Goal: Task Accomplishment & Management: Manage account settings

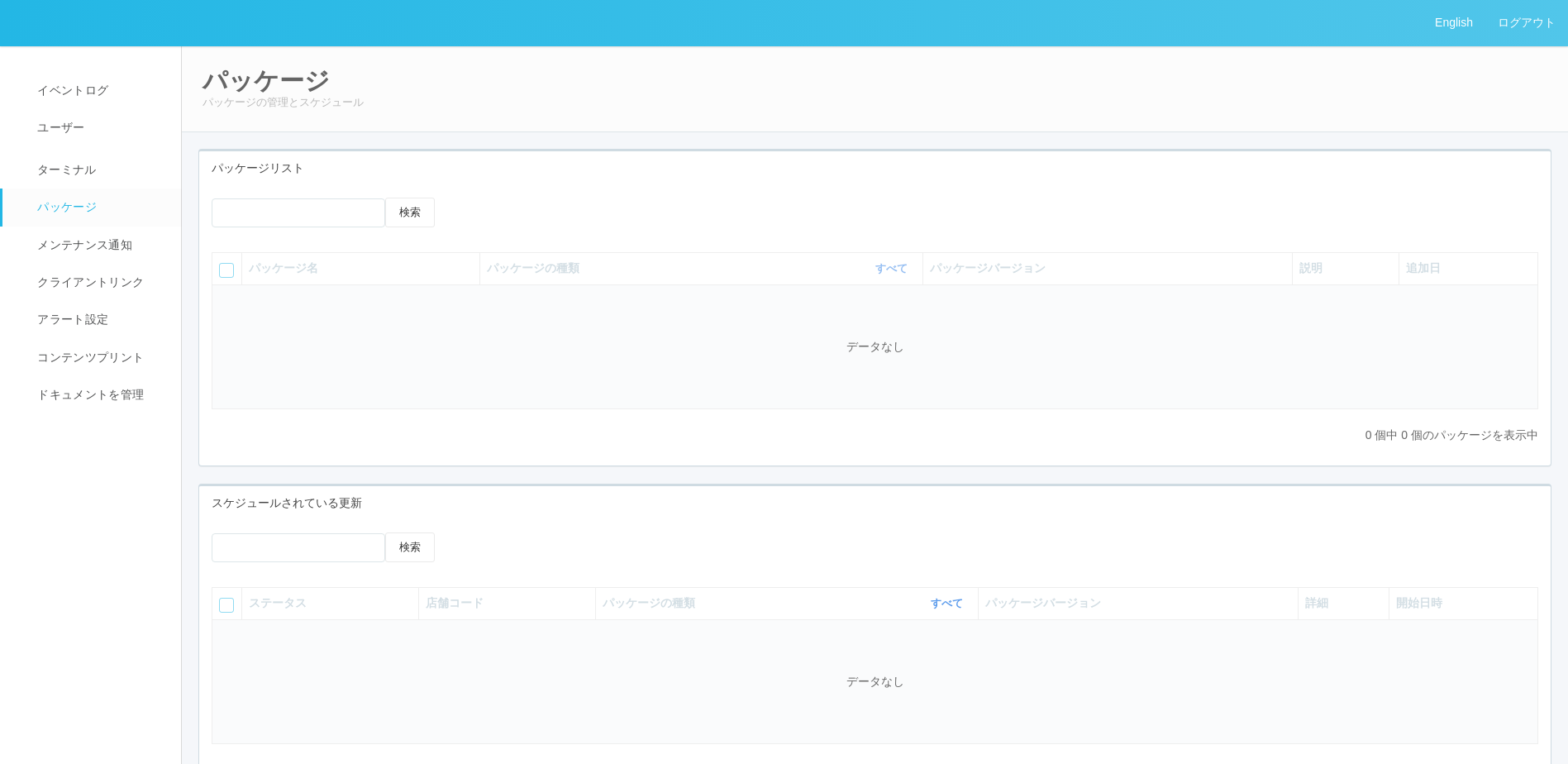
click at [95, 247] on span "メンテナンス通知" at bounding box center [83, 244] width 99 height 13
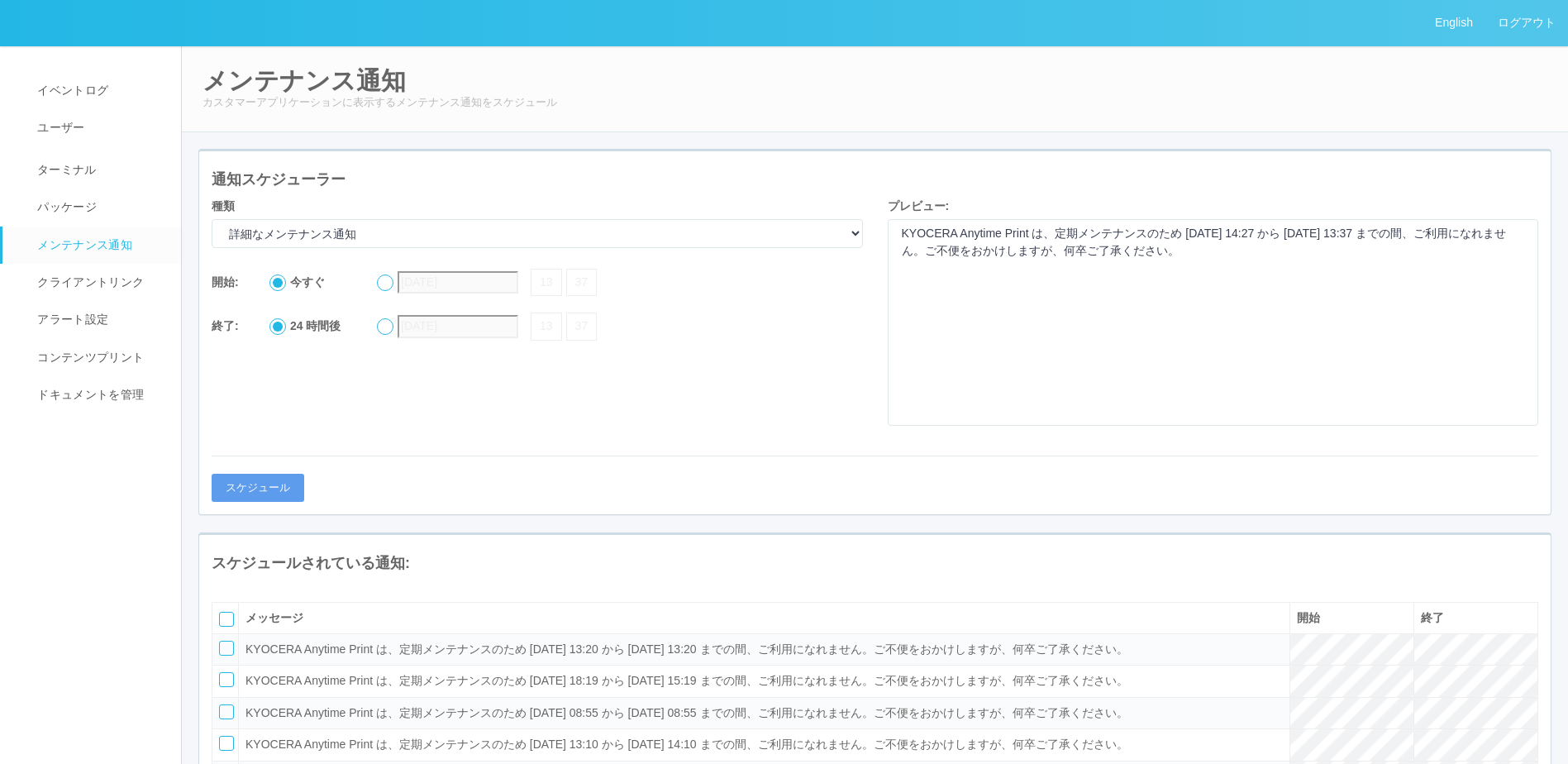
click at [546, 269] on icon at bounding box center [546, 269] width 0 height 0
click at [546, 313] on icon at bounding box center [546, 313] width 0 height 0
click at [385, 334] on div at bounding box center [385, 326] width 16 height 16
click at [274, 334] on div at bounding box center [277, 326] width 16 height 16
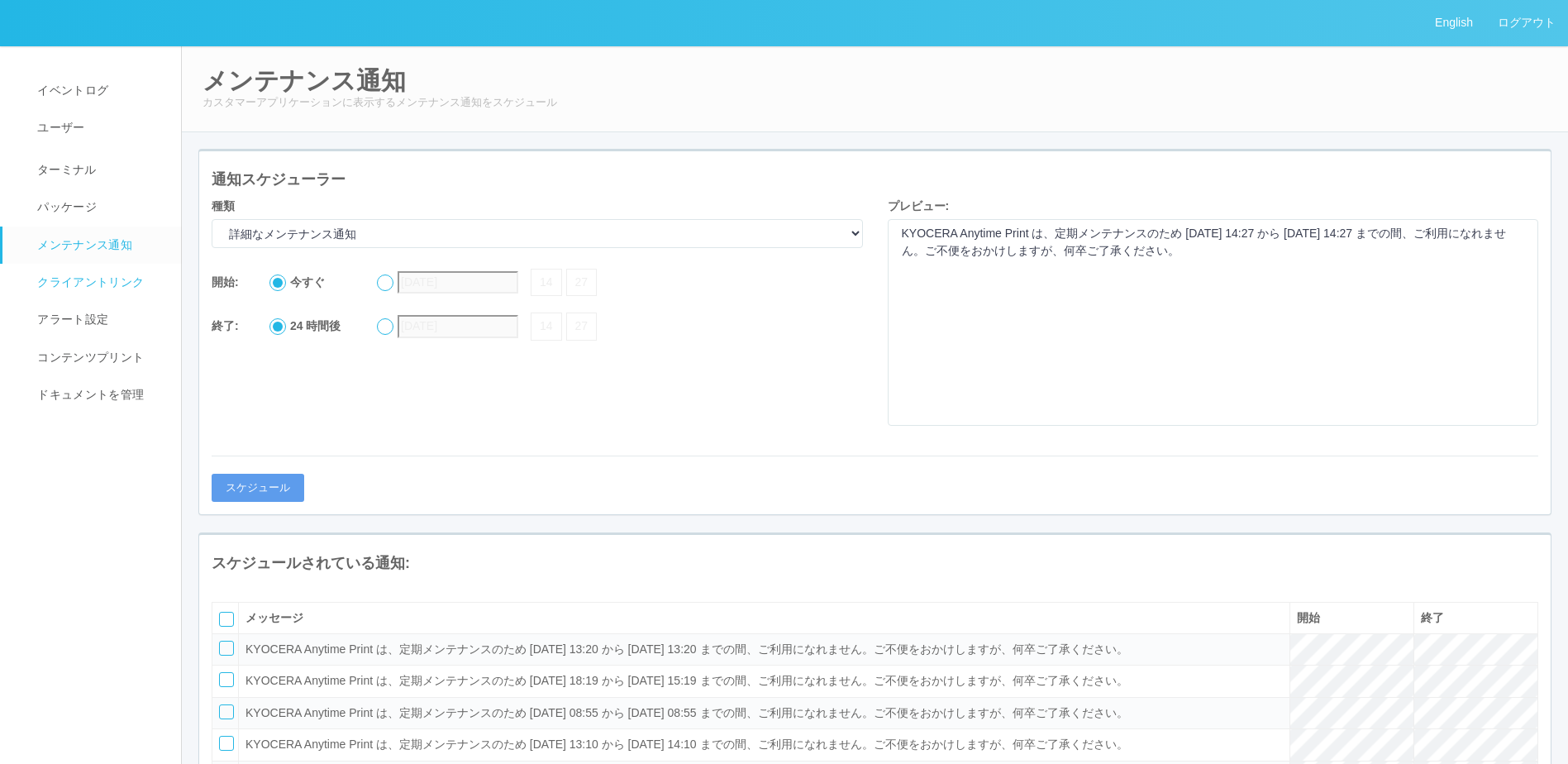
click at [117, 282] on span "クライアントリンク" at bounding box center [88, 282] width 111 height 13
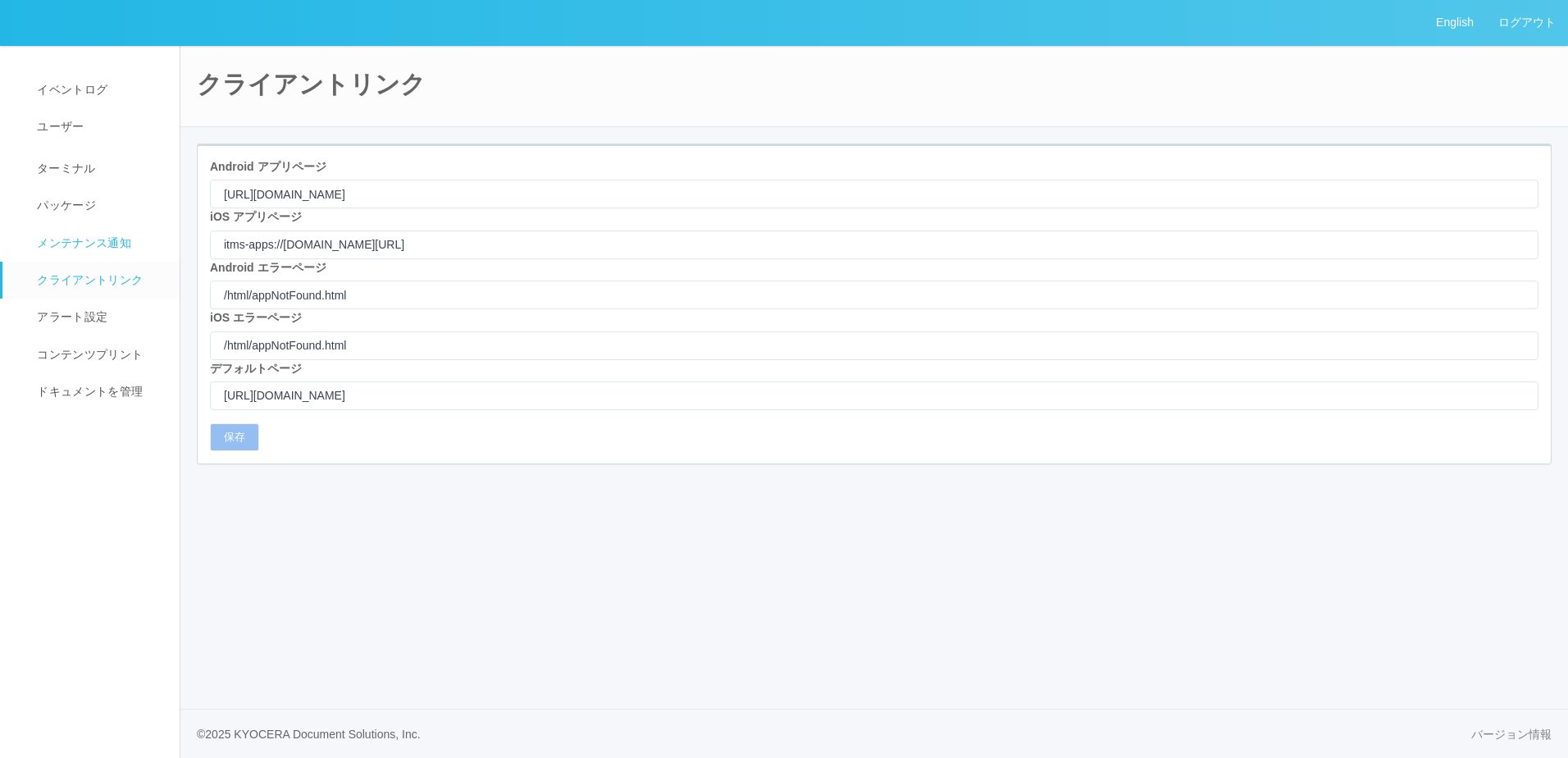
click at [116, 249] on span "メンテナンス通知" at bounding box center [82, 242] width 98 height 13
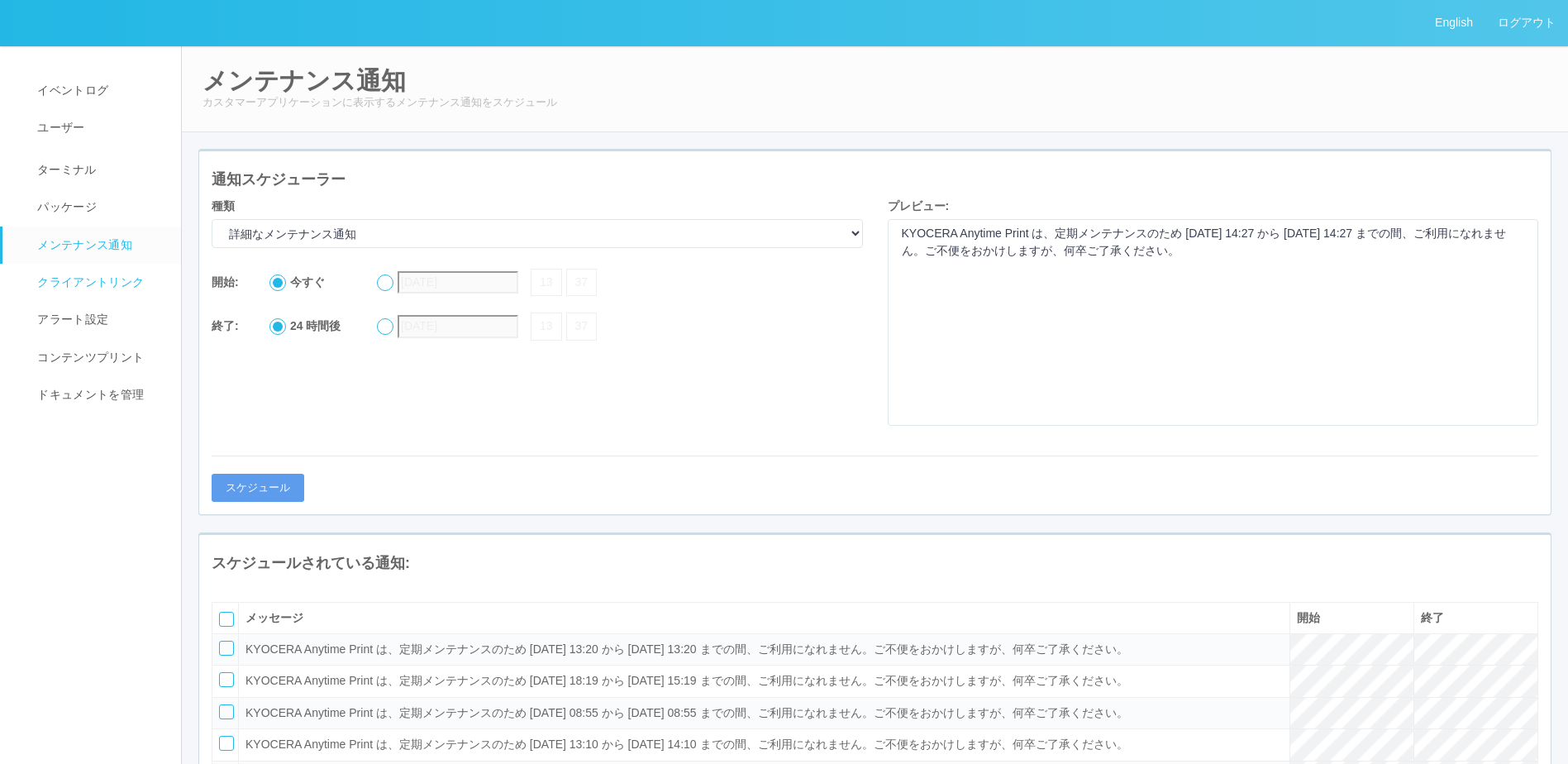
click at [110, 287] on span "クライアントリンク" at bounding box center [88, 282] width 111 height 13
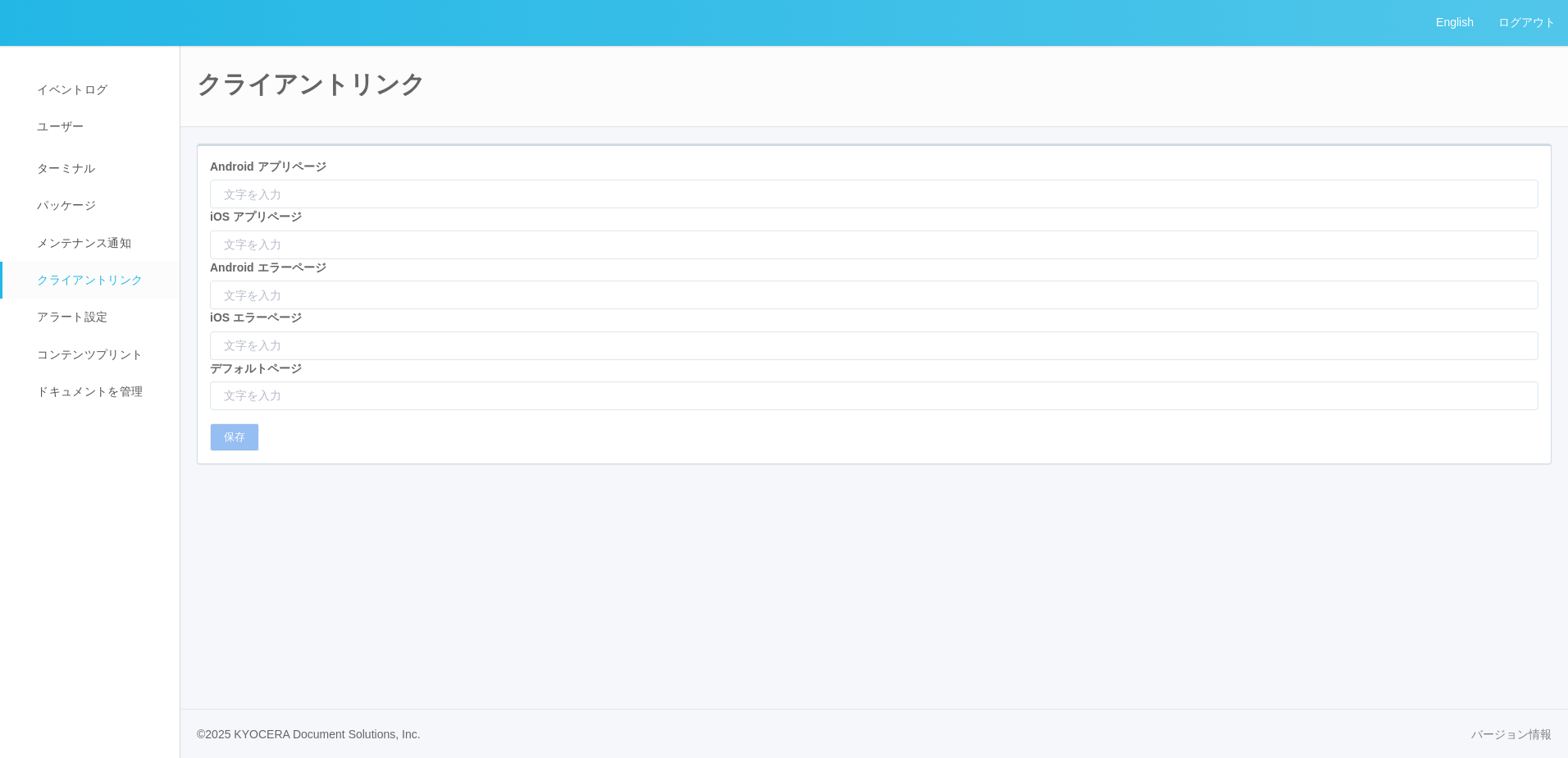
type input "[URL][DOMAIN_NAME]"
type input "itms-apps://[DOMAIN_NAME][URL]"
type input "/html/appNotFound.html"
type input "[URL][DOMAIN_NAME]"
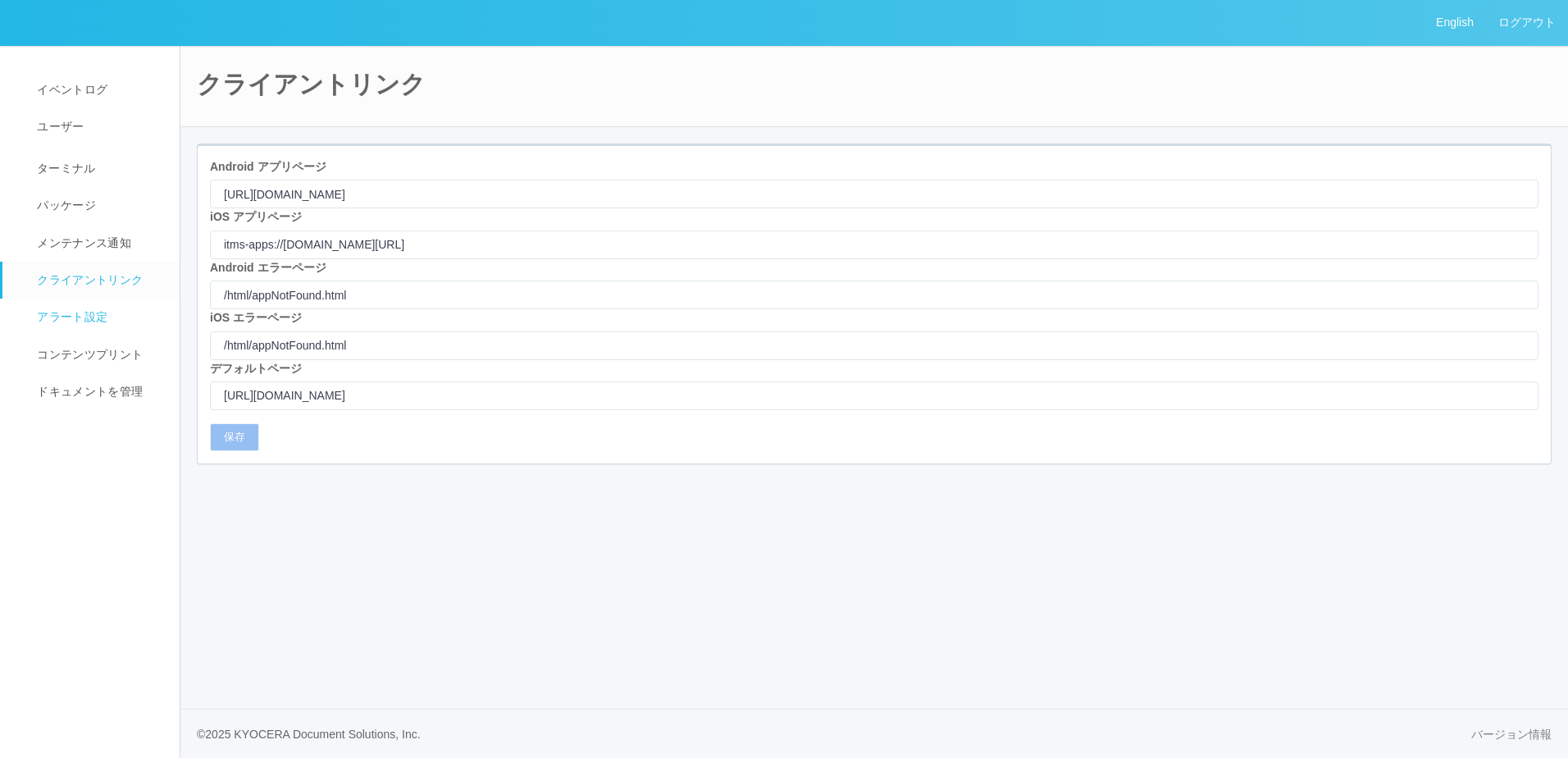
click at [95, 312] on span "アラート設定" at bounding box center [70, 317] width 74 height 13
select select "19"
select select "2"
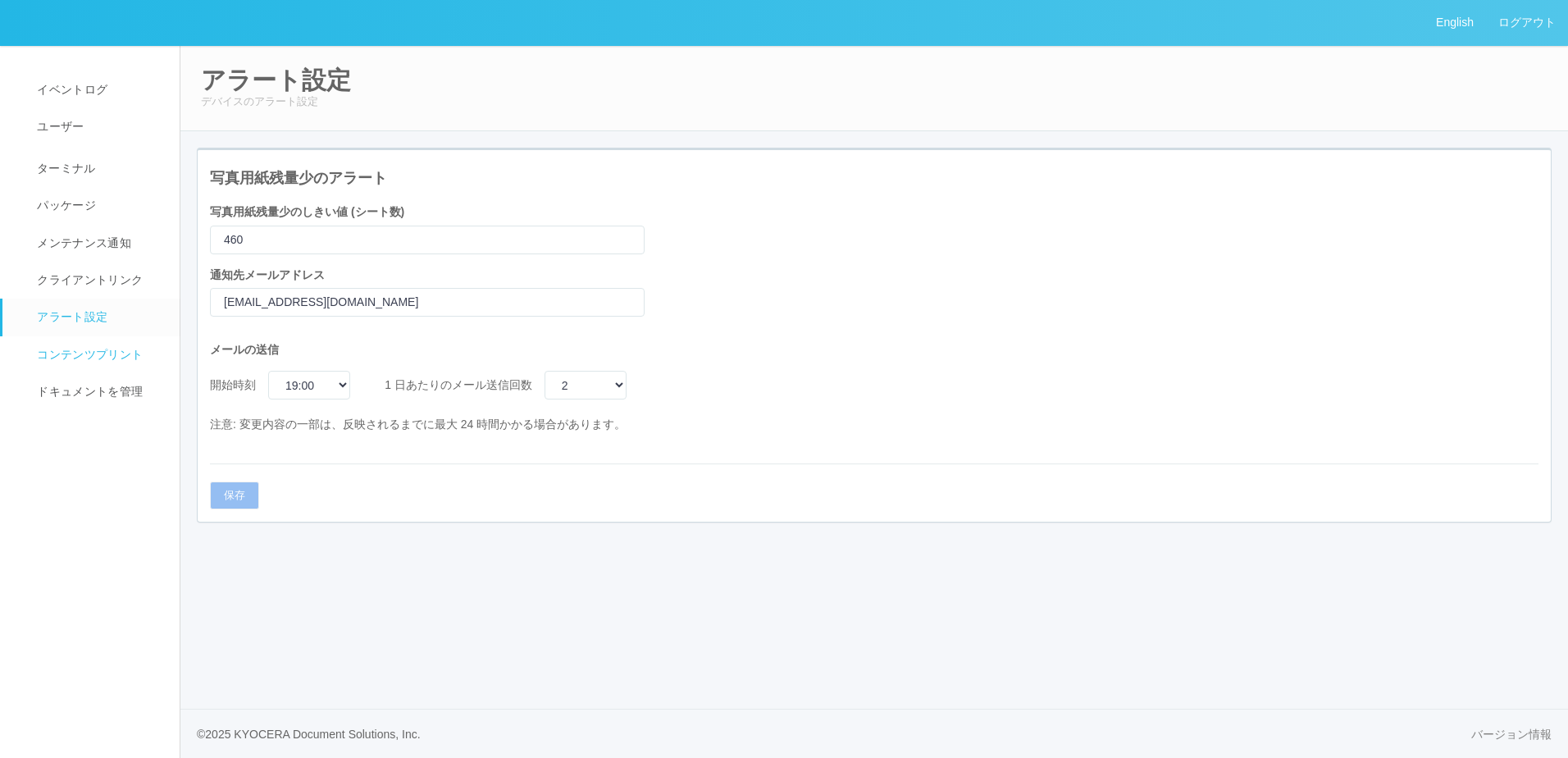
click at [95, 339] on link "コンテンツプリント" at bounding box center [99, 354] width 192 height 37
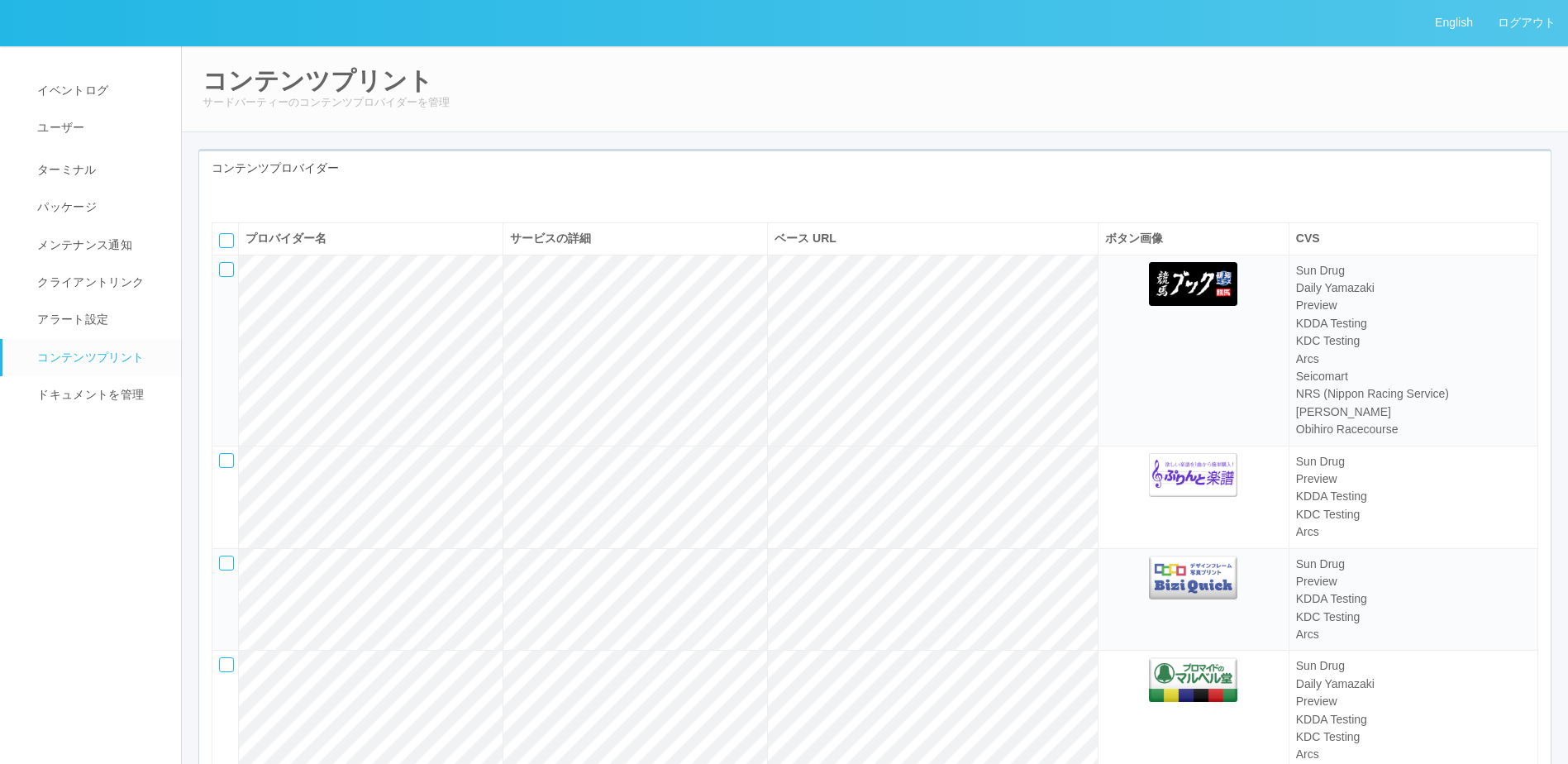
click at [96, 371] on link "コンテンツプリント" at bounding box center [100, 357] width 194 height 37
click at [95, 390] on span "ドキュメントを管理" at bounding box center [88, 394] width 111 height 13
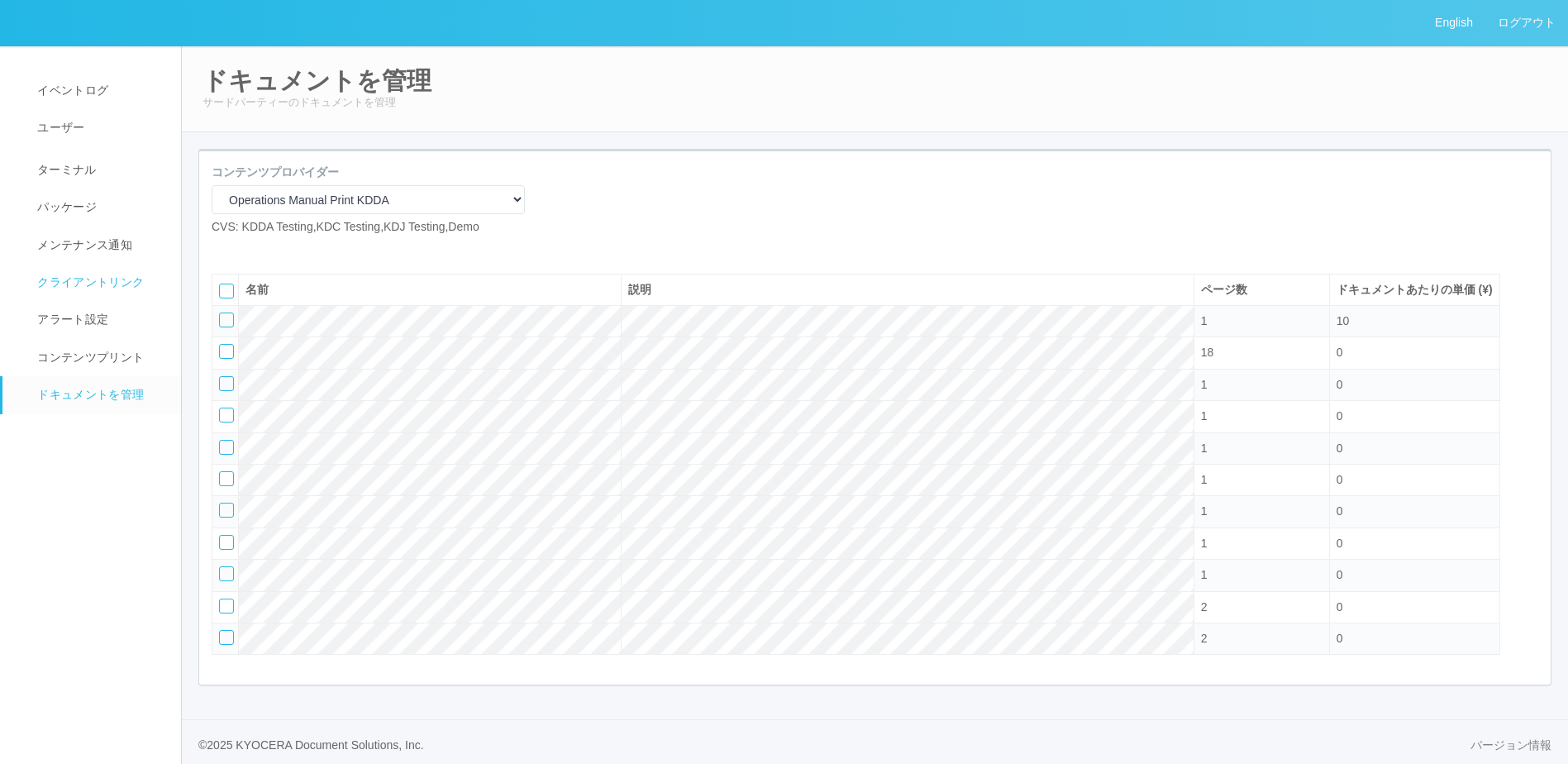
click at [101, 269] on link "クライアントリンク" at bounding box center [100, 281] width 194 height 37
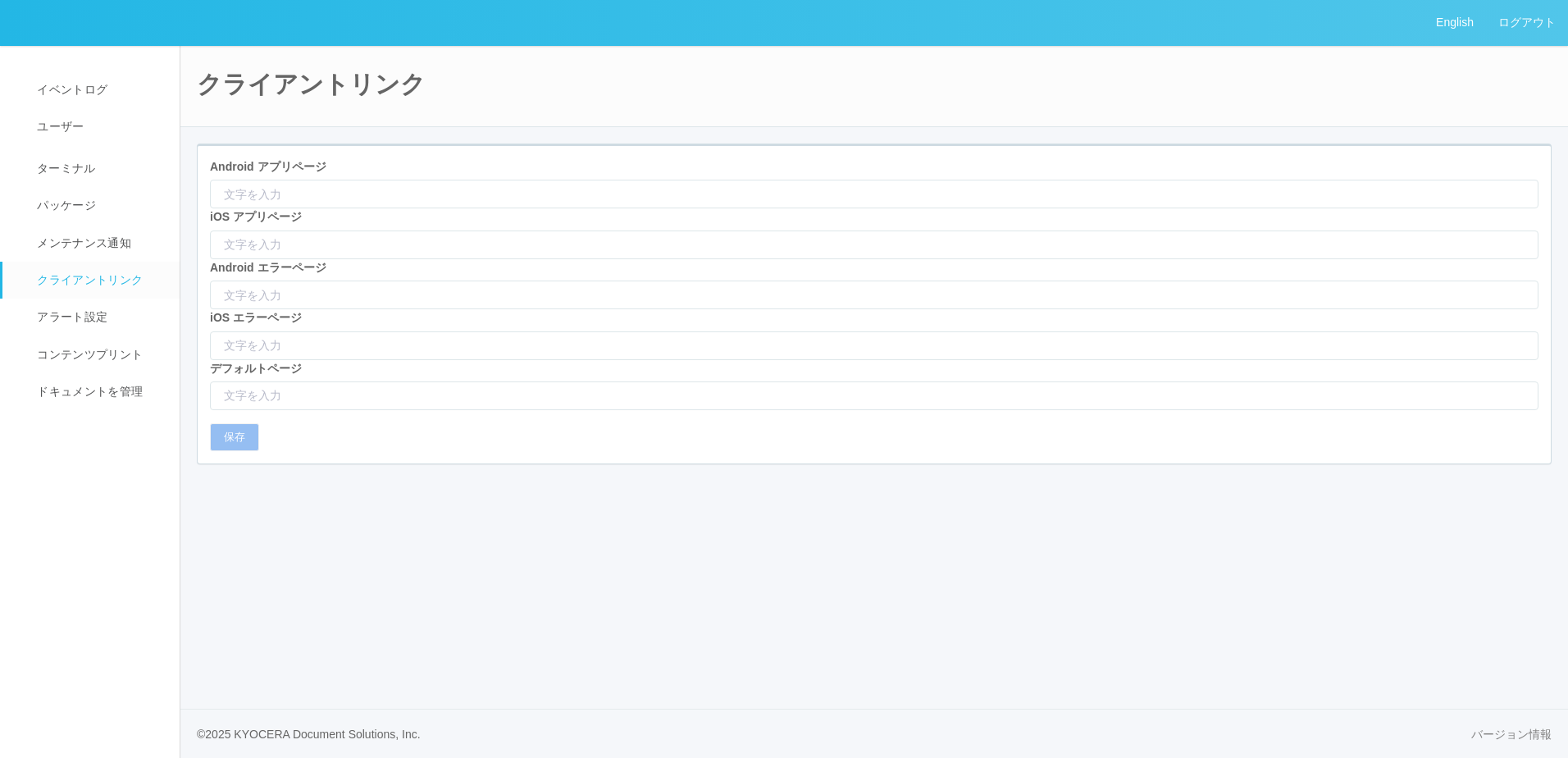
type input "[URL][DOMAIN_NAME]"
type input "itms-apps://[DOMAIN_NAME][URL]"
type input "/html/appNotFound.html"
type input "[URL][DOMAIN_NAME]"
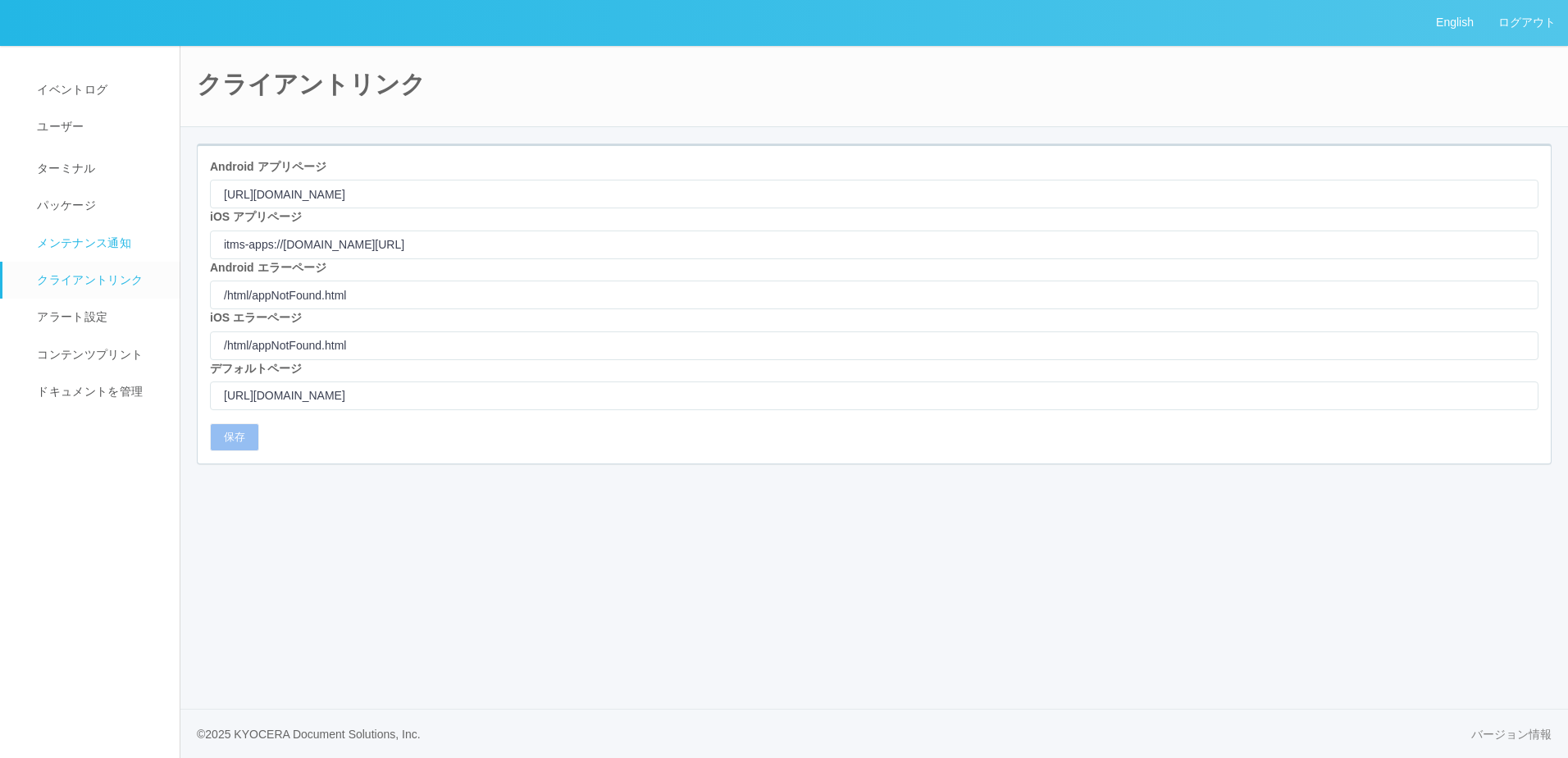
click at [103, 246] on span "メンテナンス通知" at bounding box center [82, 242] width 98 height 13
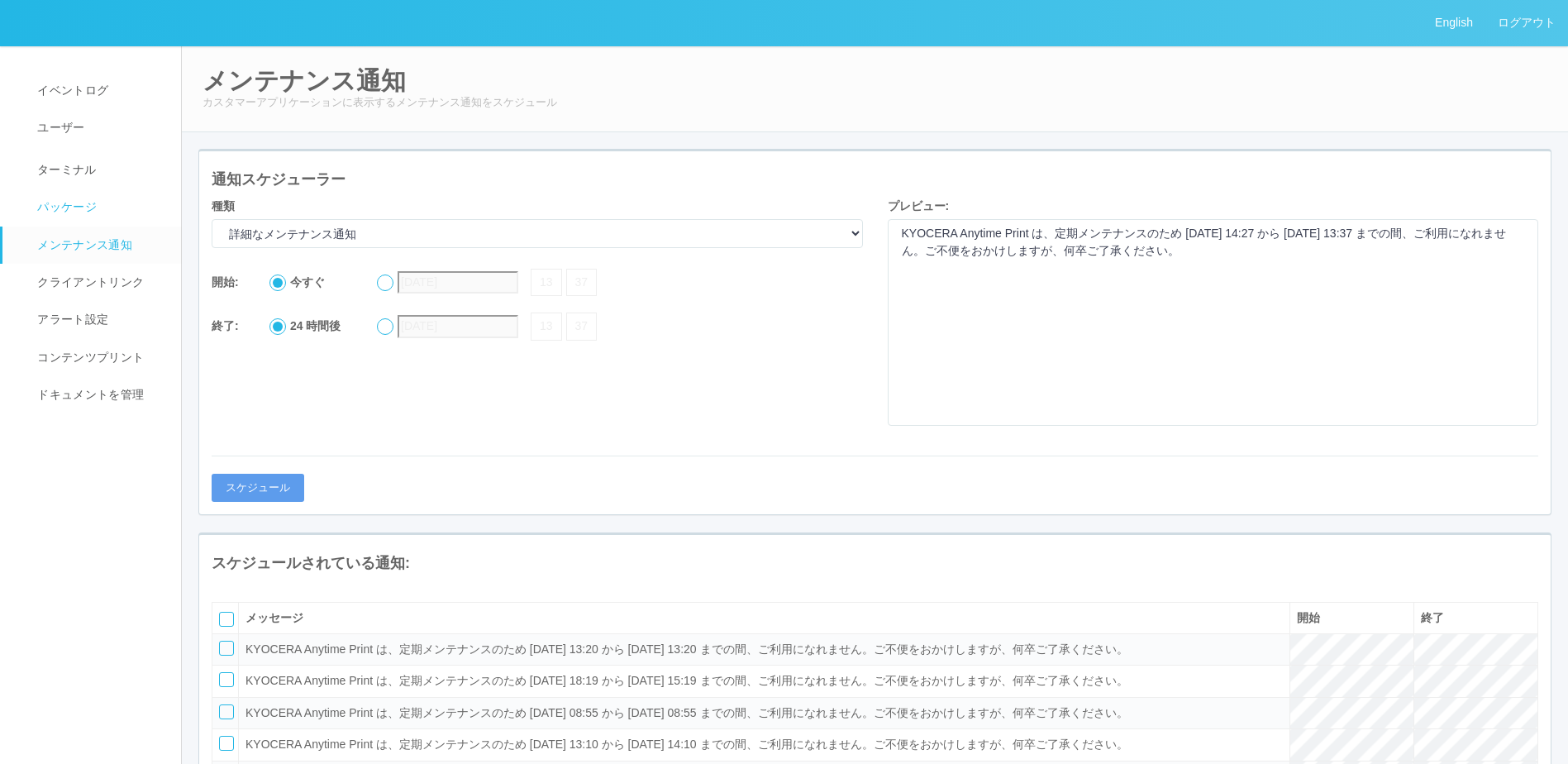
click at [90, 203] on span "パッケージ" at bounding box center [65, 206] width 64 height 13
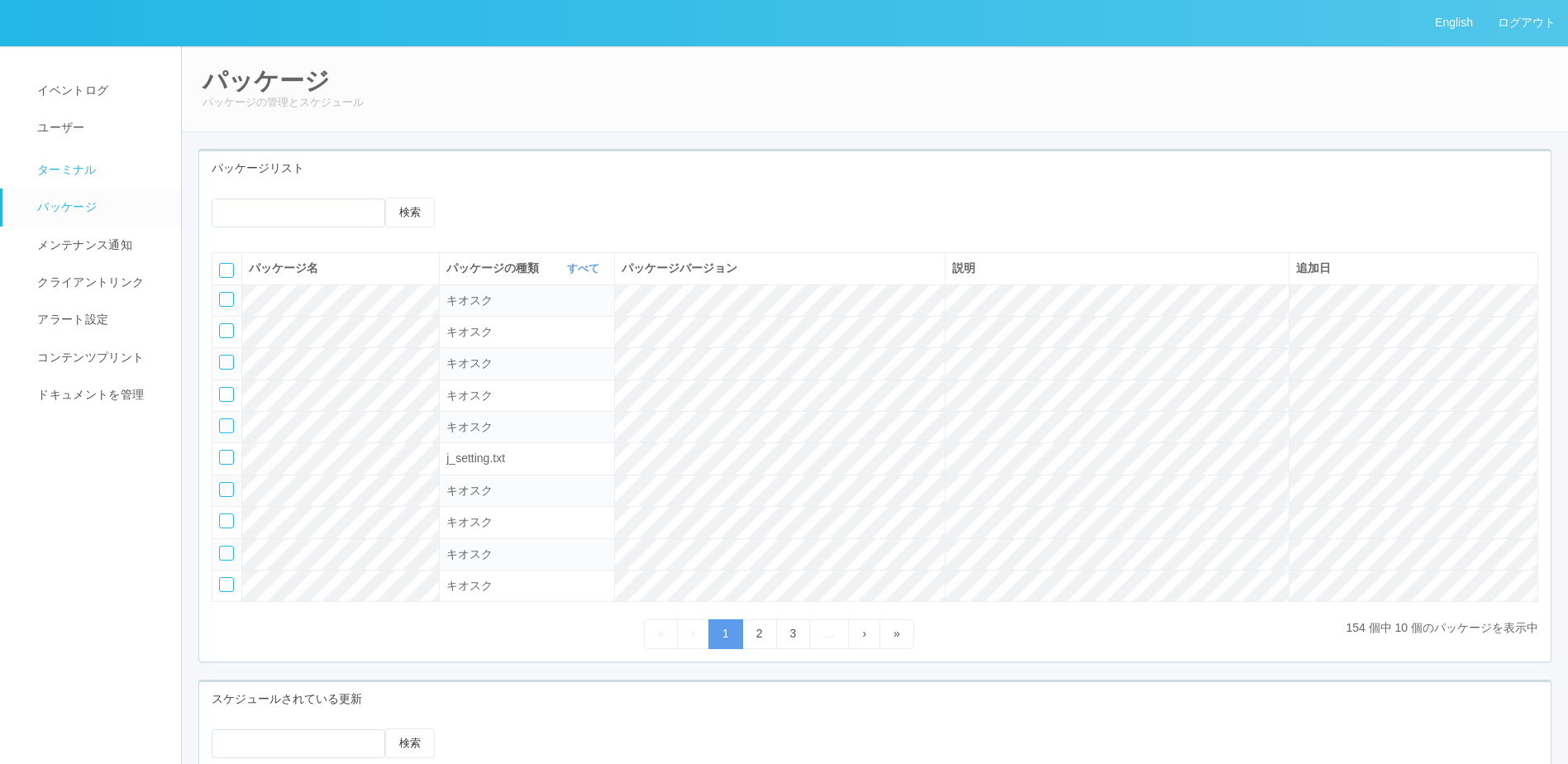
click at [88, 179] on link "ターミナル" at bounding box center [100, 167] width 194 height 41
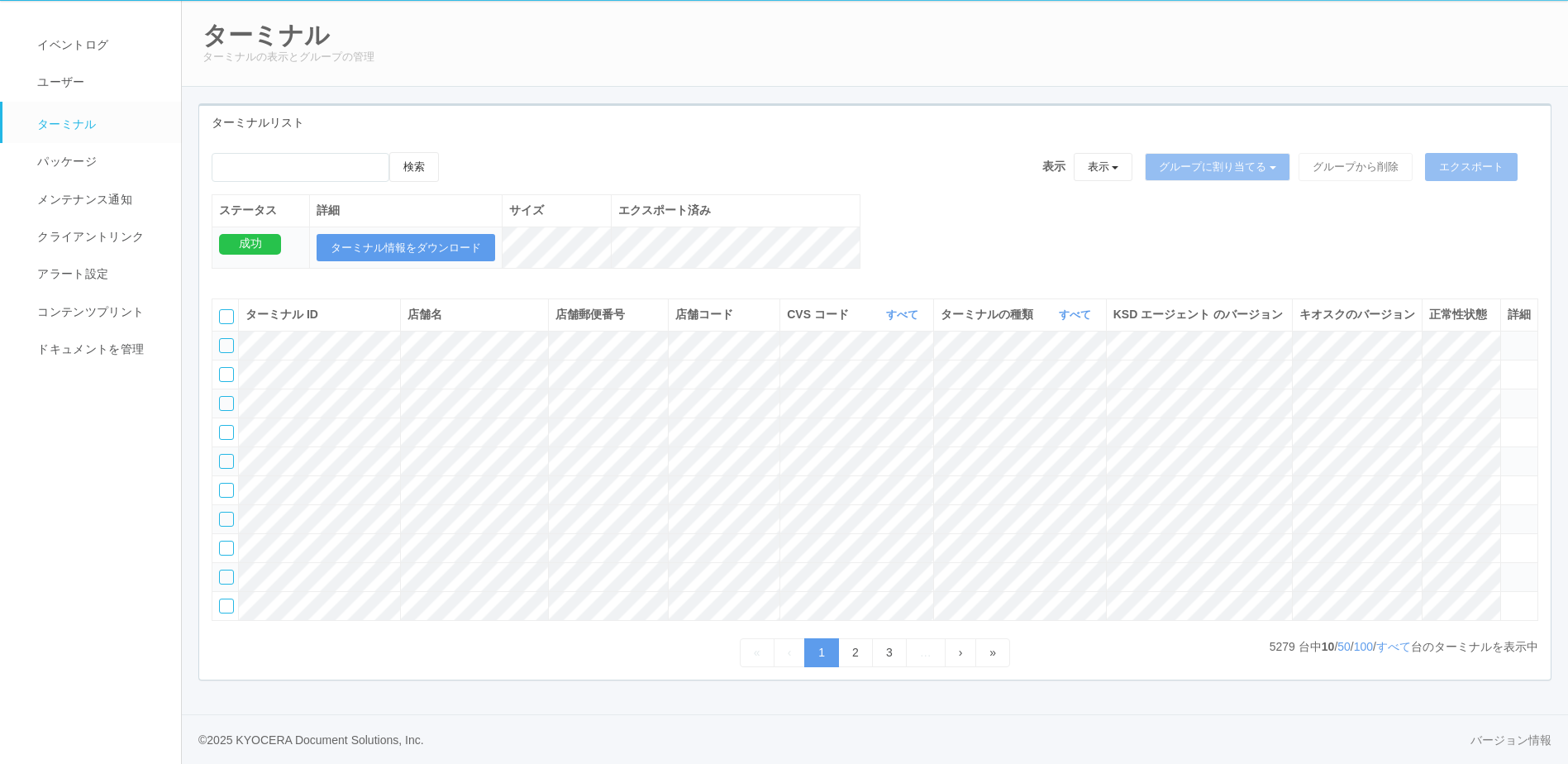
scroll to position [143, 0]
click at [862, 665] on link "2" at bounding box center [855, 652] width 35 height 29
click at [884, 655] on link "3" at bounding box center [889, 652] width 35 height 29
click at [966, 655] on link "›" at bounding box center [961, 652] width 32 height 29
click at [996, 646] on span "»" at bounding box center [992, 652] width 7 height 13
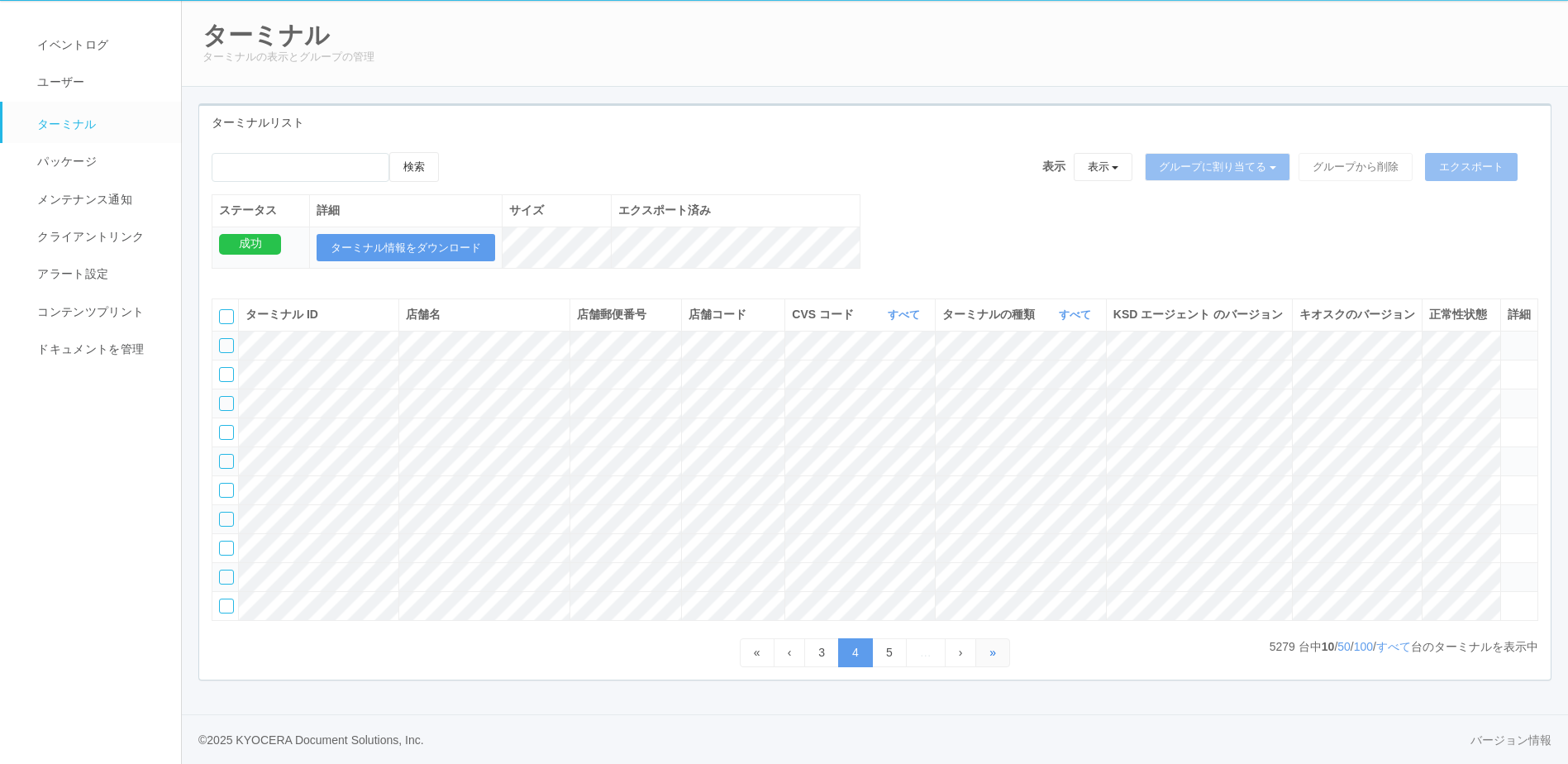
scroll to position [105, 0]
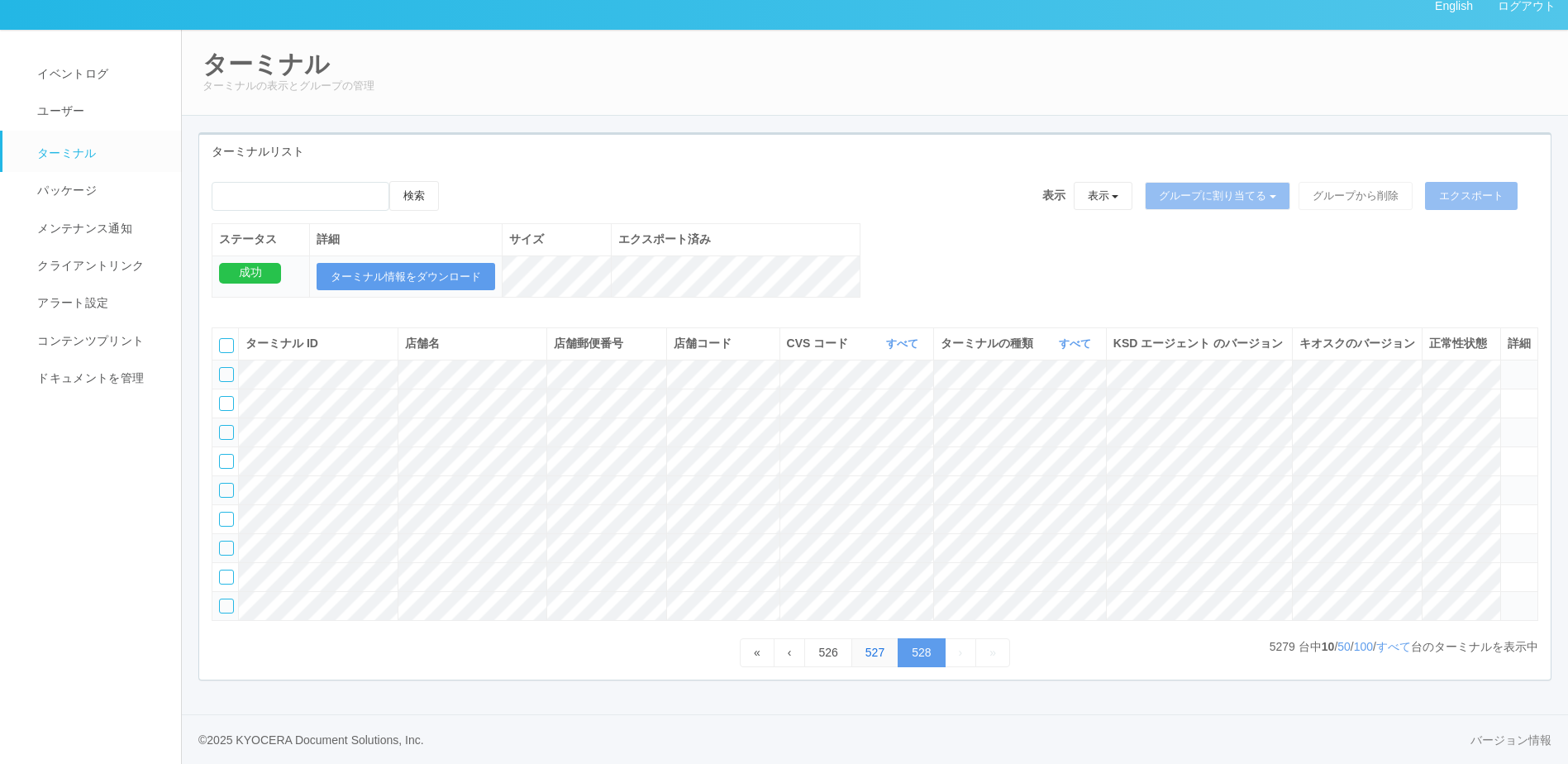
click at [869, 641] on link "527" at bounding box center [875, 652] width 48 height 29
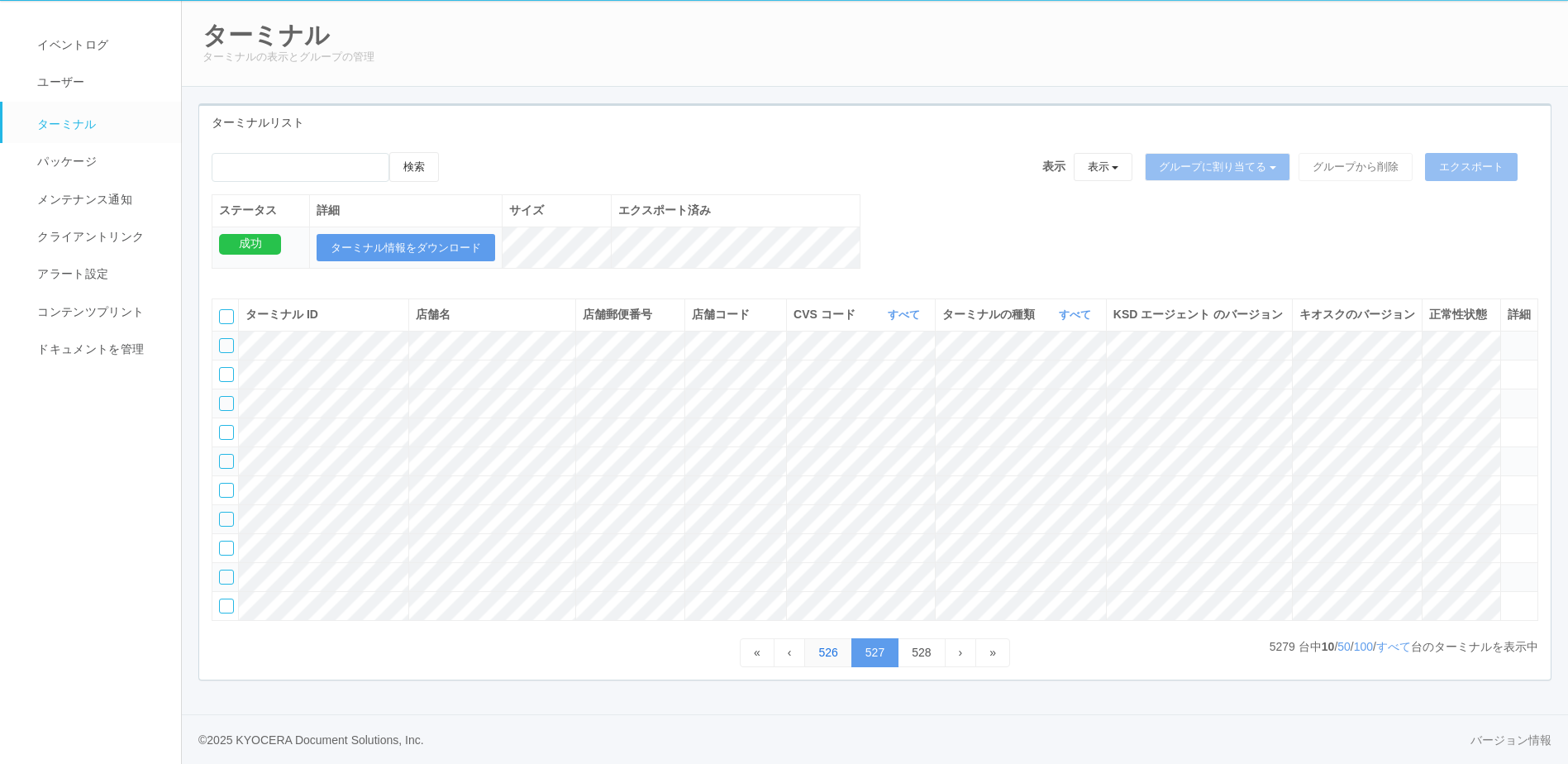
click at [831, 667] on link "526" at bounding box center [828, 652] width 48 height 29
click at [815, 667] on link "525" at bounding box center [809, 652] width 48 height 29
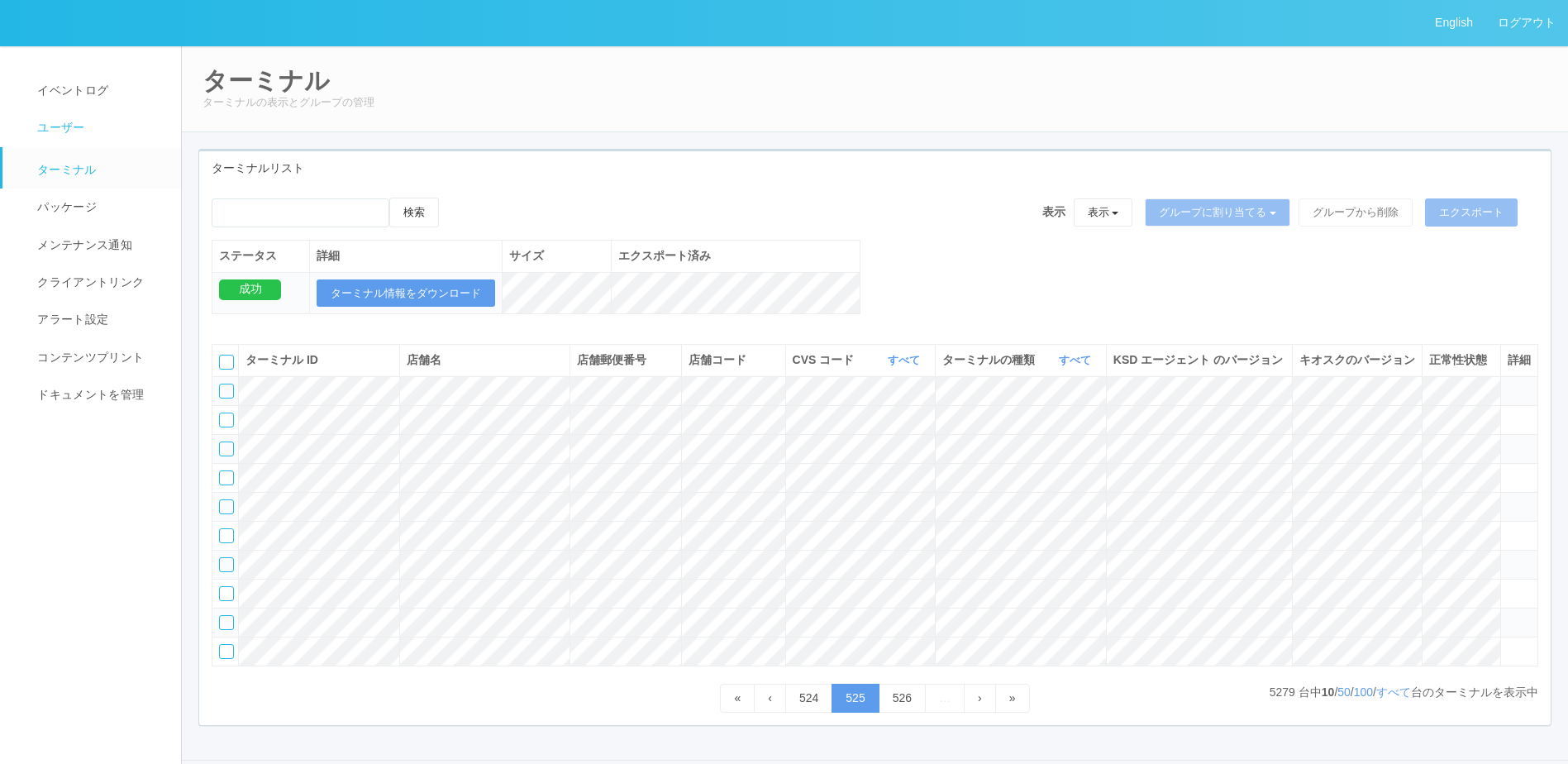
click at [51, 123] on span "ユーザー" at bounding box center [59, 127] width 51 height 13
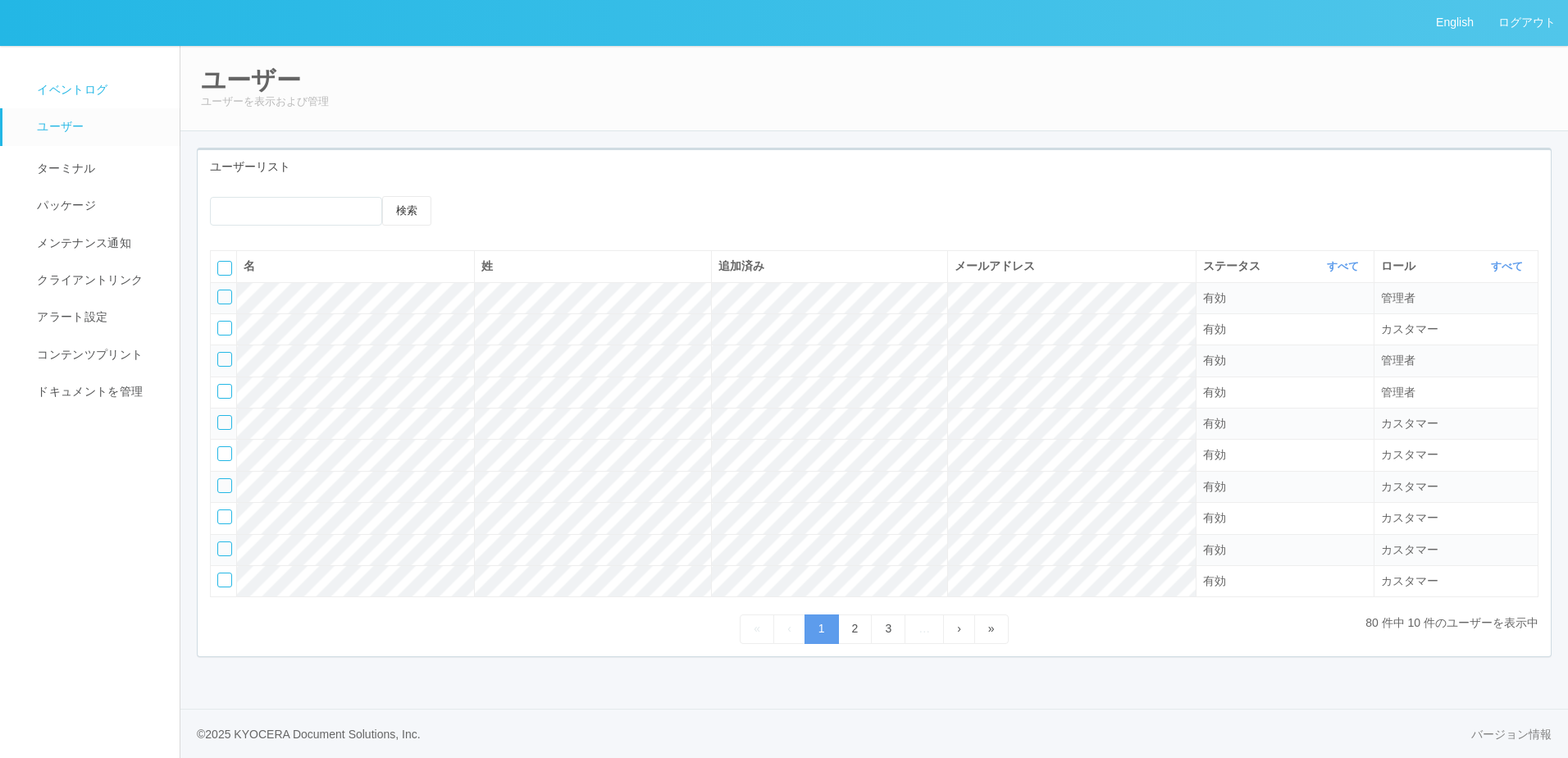
click at [109, 87] on link "イベントログ" at bounding box center [99, 90] width 192 height 37
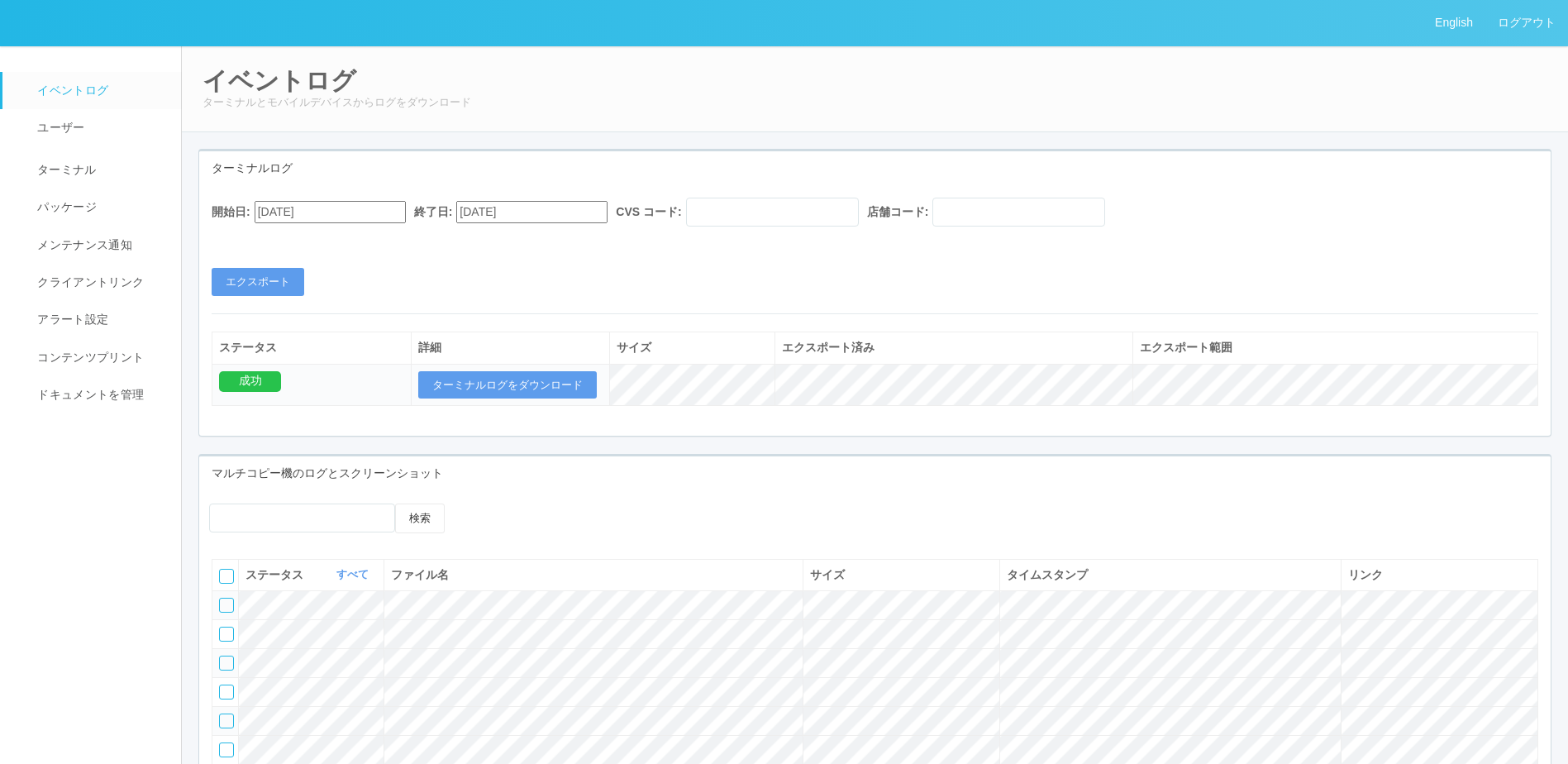
click at [194, 14] on em at bounding box center [194, 14] width 0 height 0
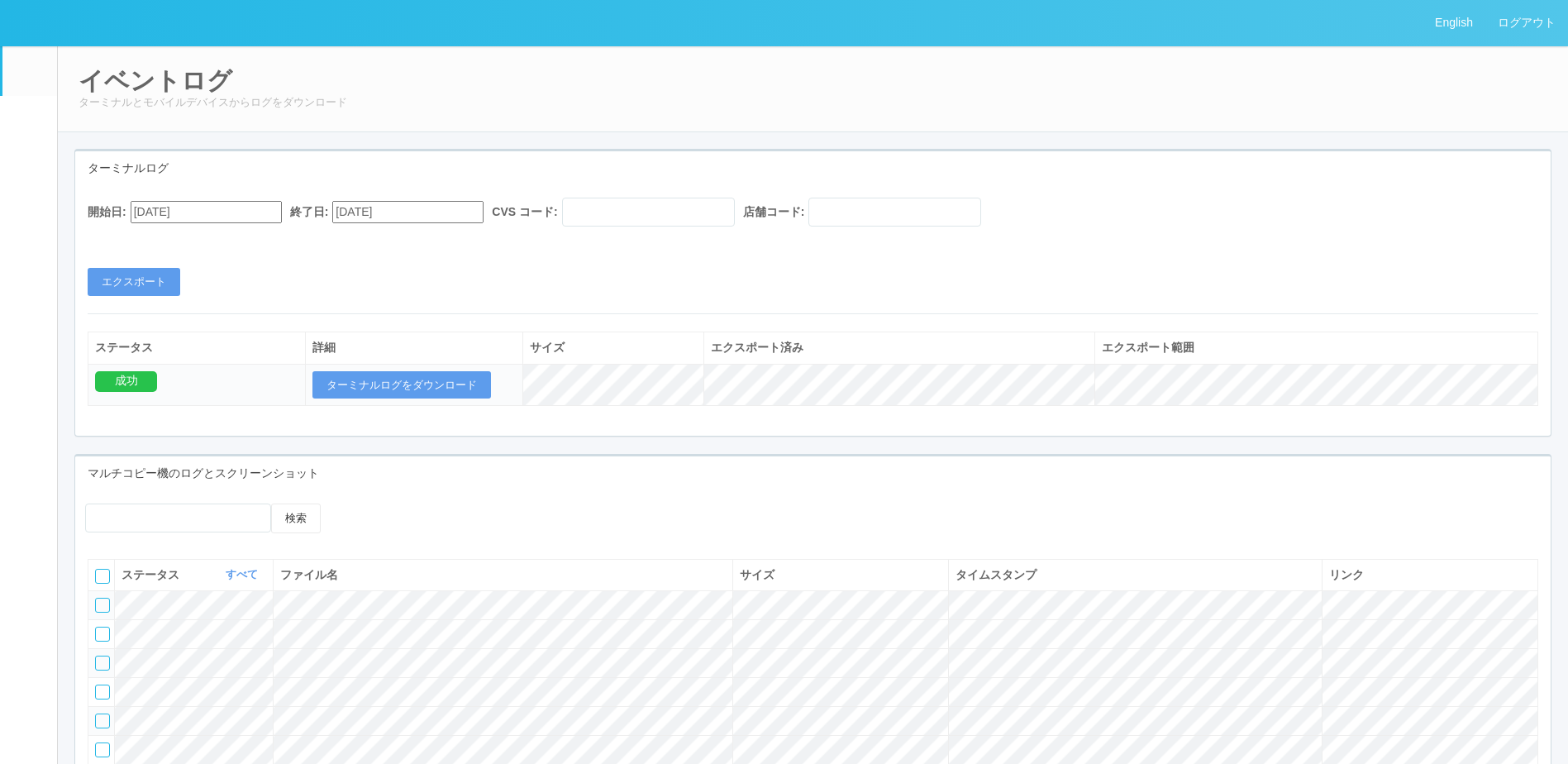
click at [70, 14] on em at bounding box center [70, 14] width 0 height 0
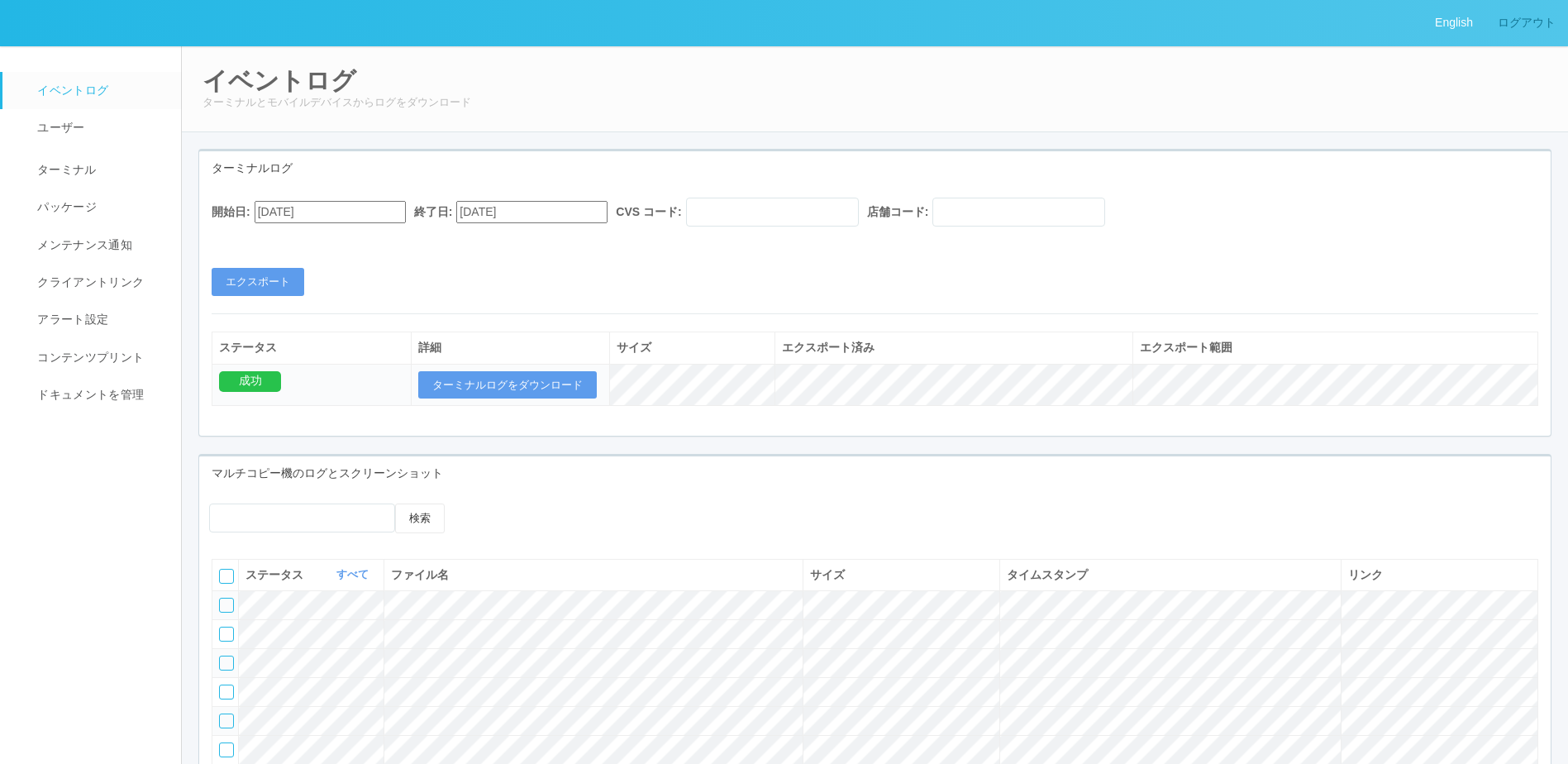
click at [1551, 23] on link "ログアウト" at bounding box center [1526, 23] width 83 height 46
